Goal: Find specific page/section: Find specific page/section

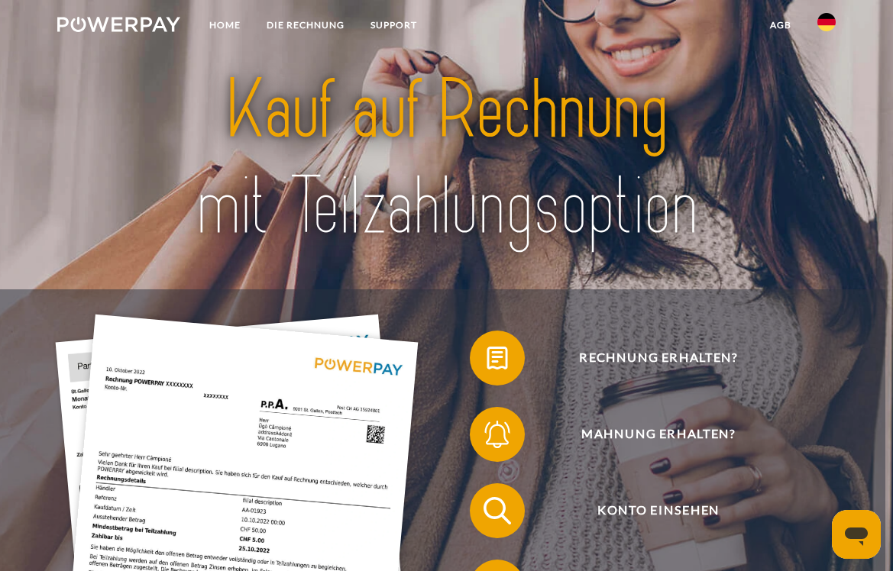
click at [828, 24] on img at bounding box center [826, 22] width 18 height 18
click at [827, 73] on img at bounding box center [826, 72] width 18 height 18
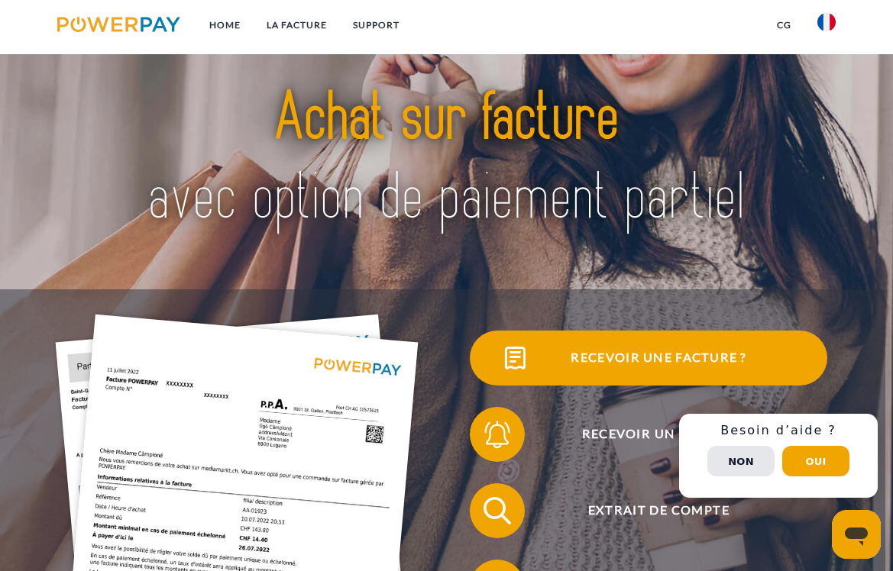
scroll to position [70, 0]
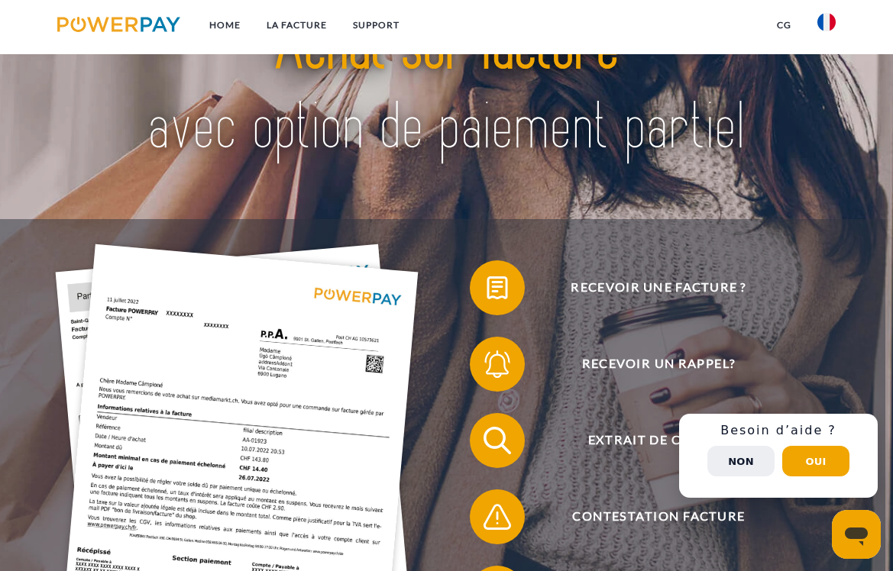
click at [736, 461] on button "Non" at bounding box center [740, 461] width 67 height 31
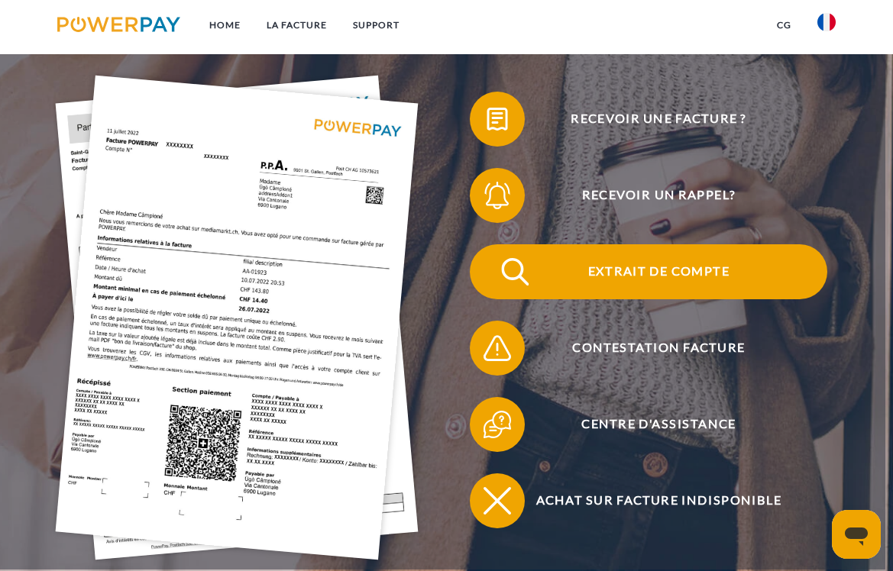
scroll to position [241, 0]
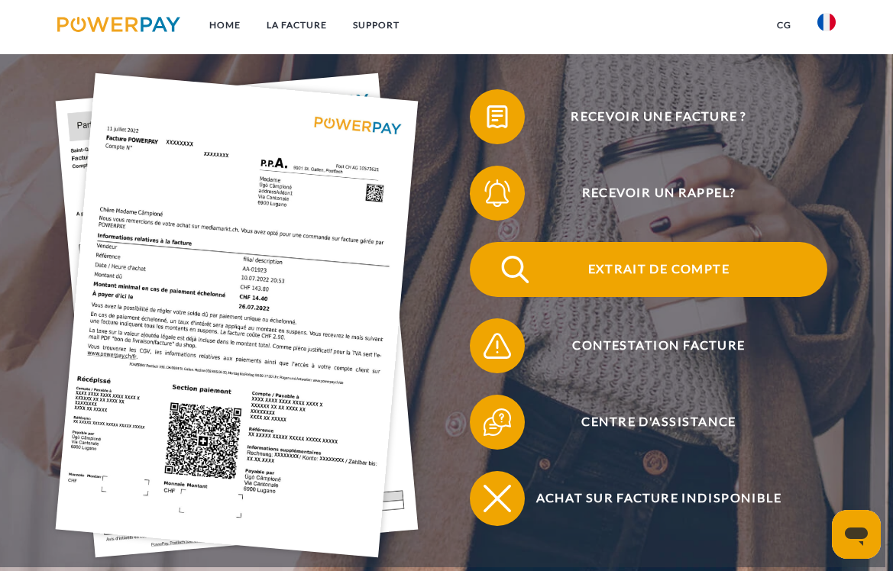
click at [694, 268] on span "Extrait de compte" at bounding box center [658, 269] width 337 height 55
